Goal: Information Seeking & Learning: Check status

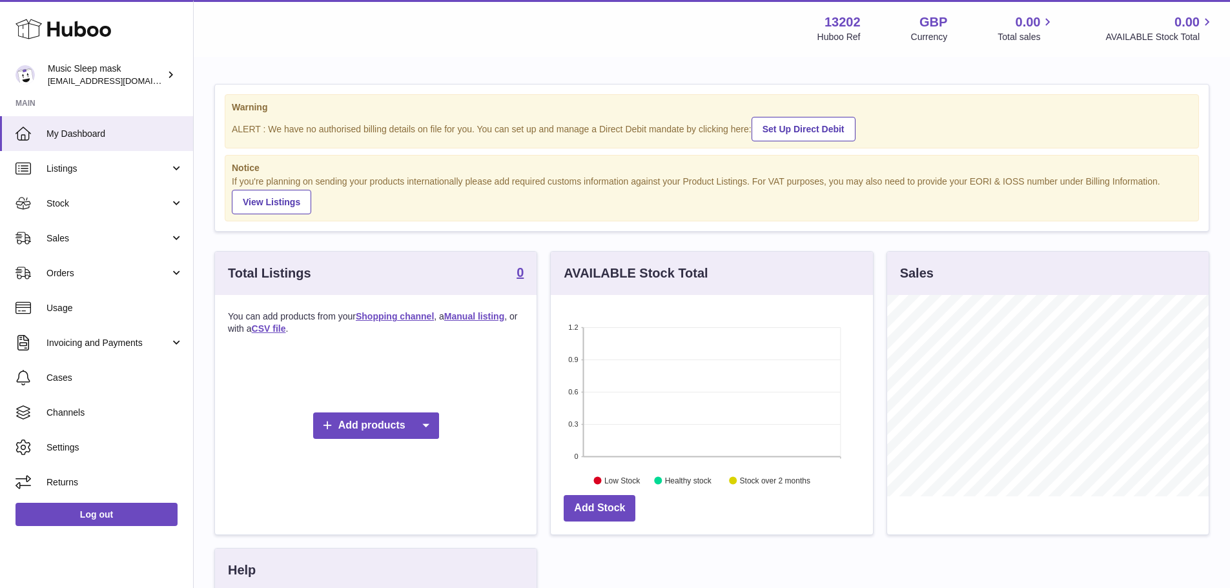
scroll to position [201, 322]
click at [125, 238] on span "Sales" at bounding box center [107, 238] width 123 height 12
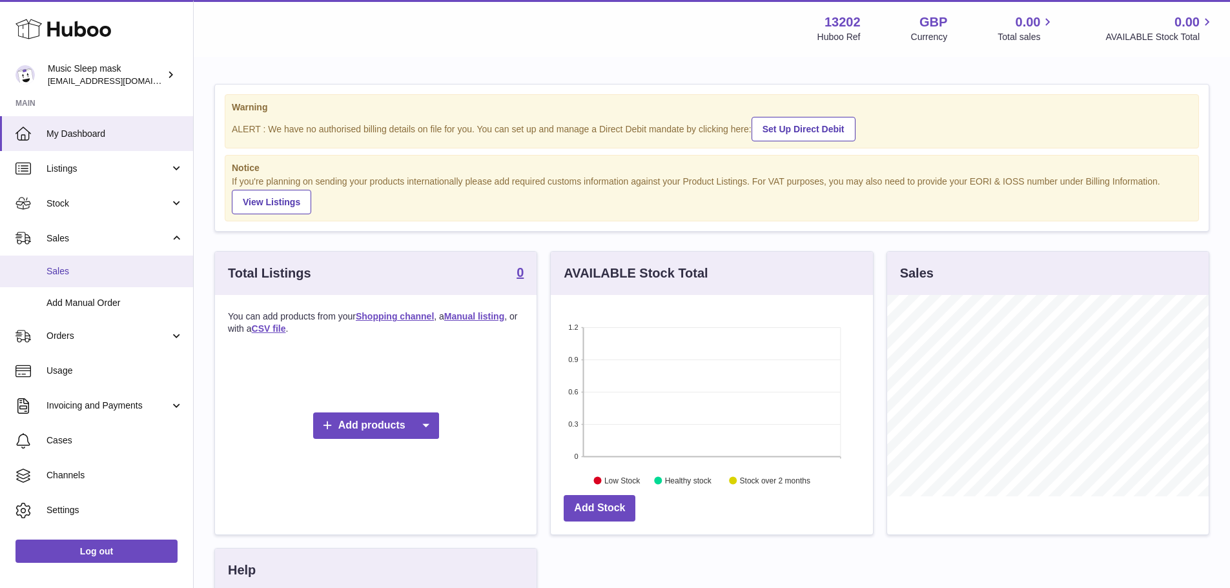
click at [96, 270] on span "Sales" at bounding box center [114, 271] width 137 height 12
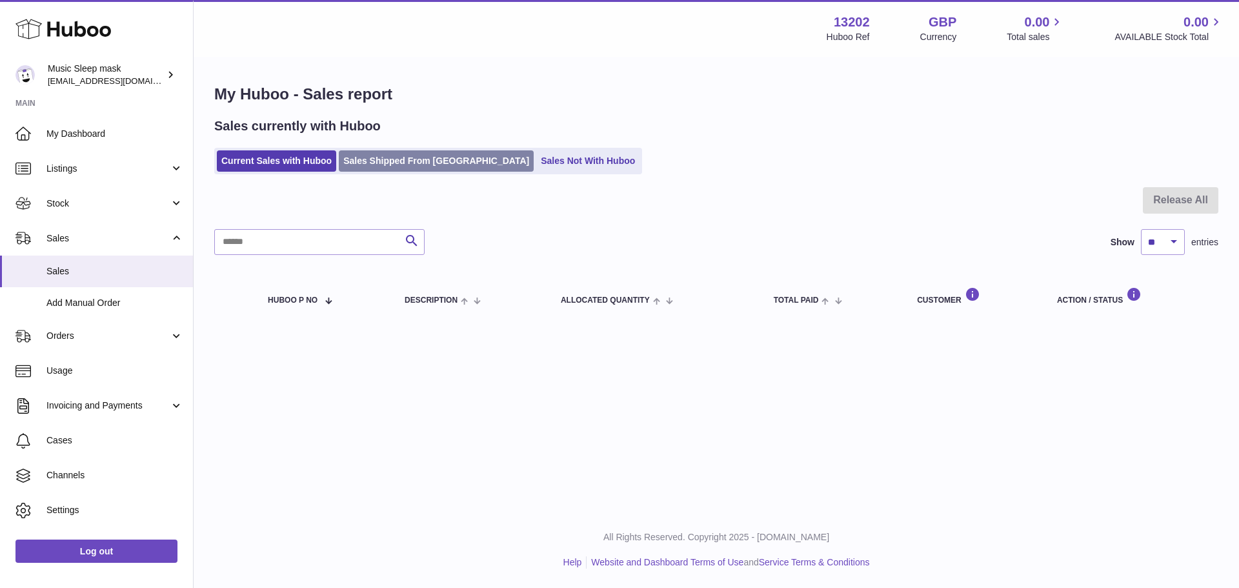
click at [458, 157] on link "Sales Shipped From [GEOGRAPHIC_DATA]" at bounding box center [436, 160] width 195 height 21
